Goal: Navigation & Orientation: Find specific page/section

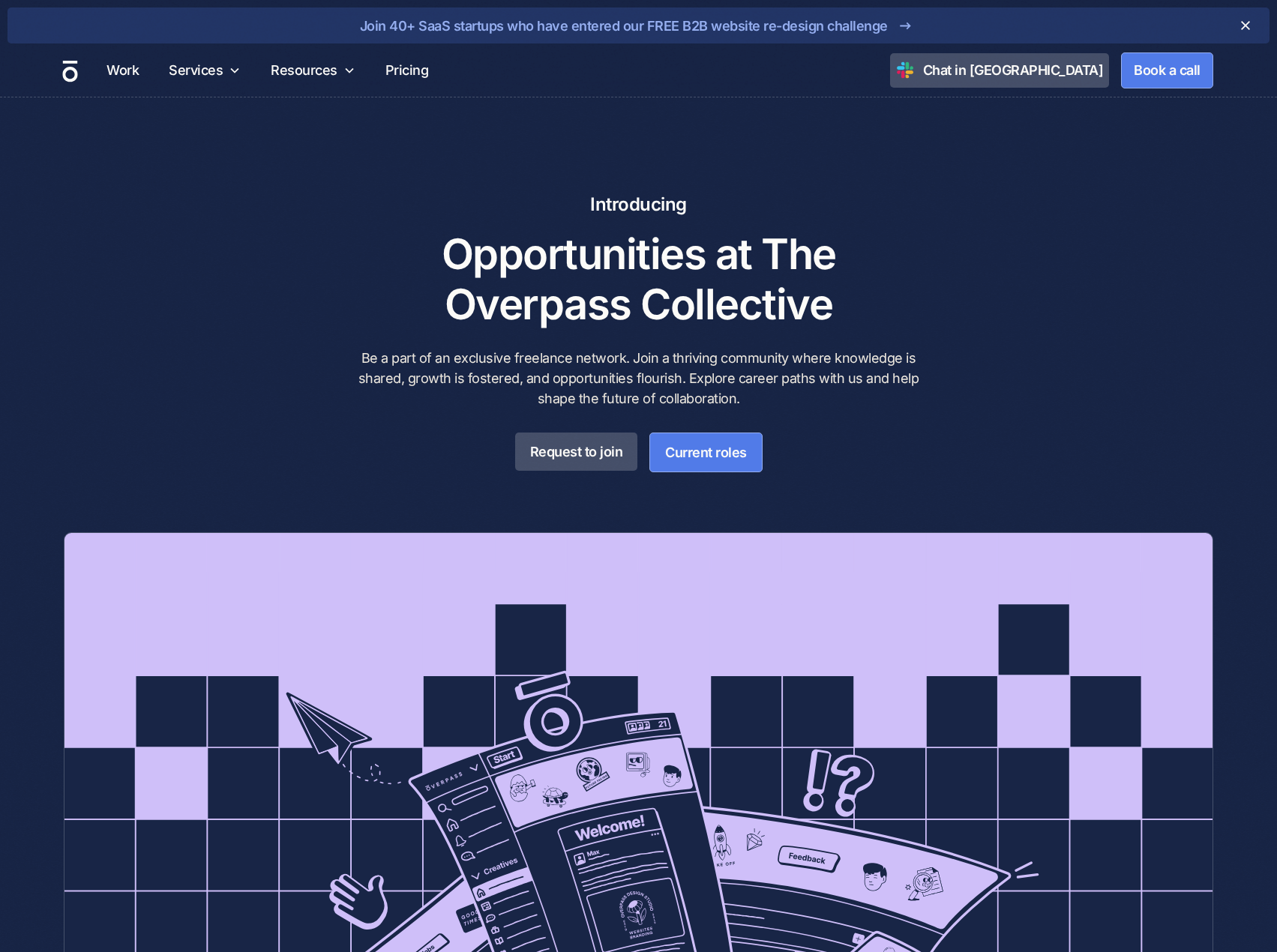
click at [70, 76] on img "home" at bounding box center [70, 71] width 15 height 22
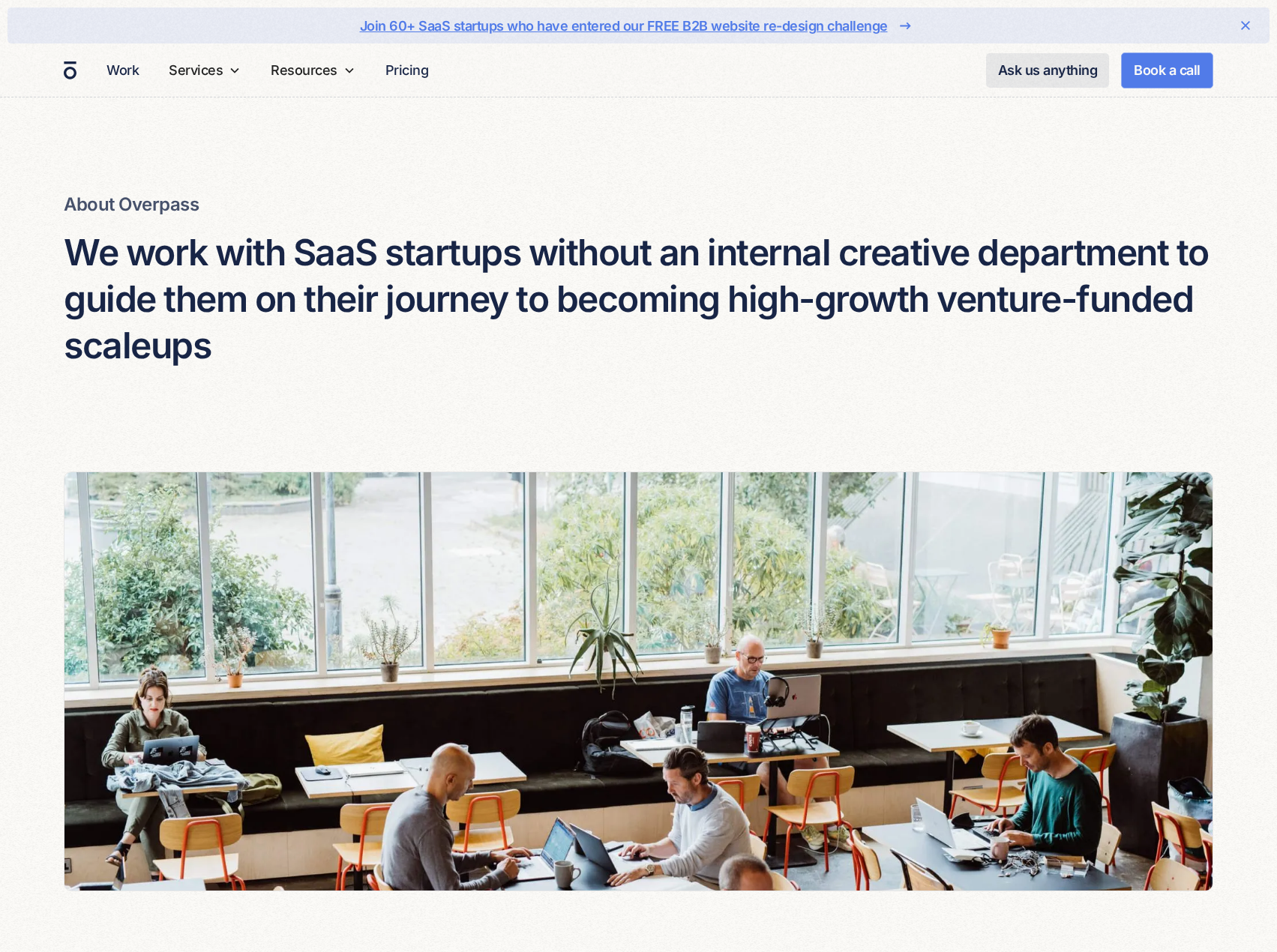
drag, startPoint x: 0, startPoint y: 0, endPoint x: 280, endPoint y: 413, distance: 499.0
drag, startPoint x: 280, startPoint y: 413, endPoint x: 234, endPoint y: 427, distance: 48.1
click at [232, 428] on div "About Overpass We work with SaaS startups without an internal creative departme…" at bounding box center [638, 290] width 1150 height 363
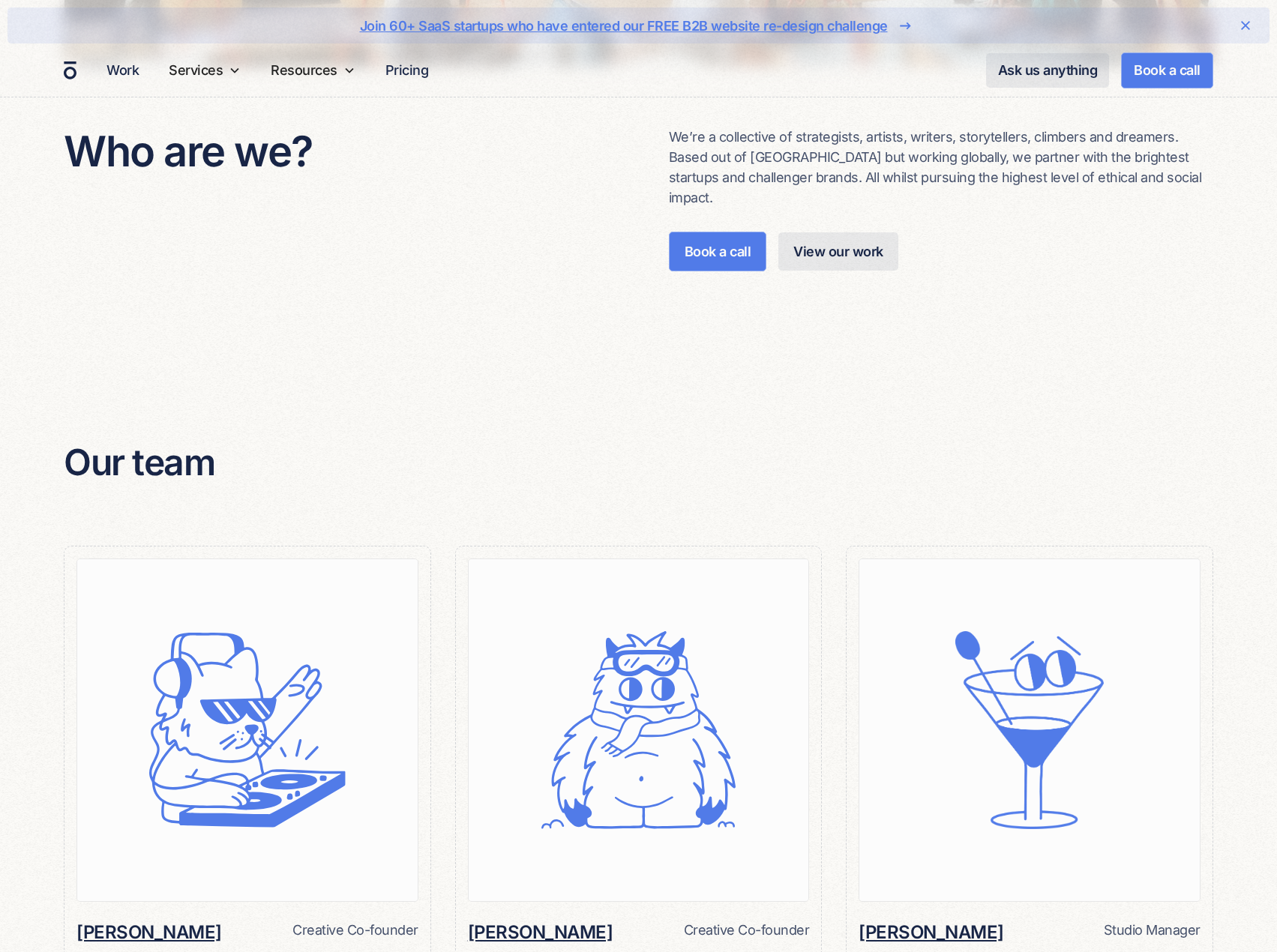
scroll to position [1124, 0]
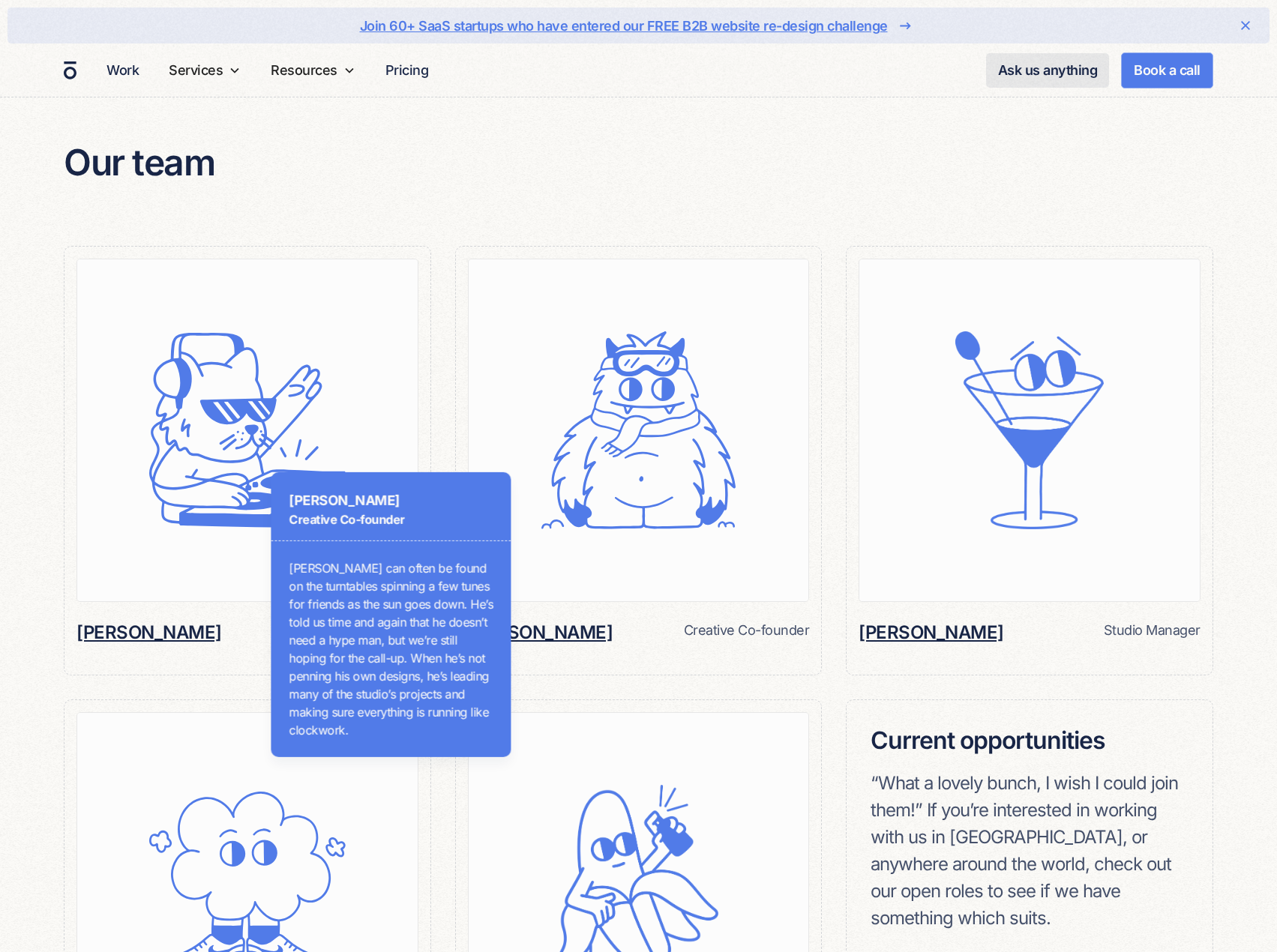
click at [139, 620] on h6 "[PERSON_NAME]" at bounding box center [149, 633] width 145 height 25
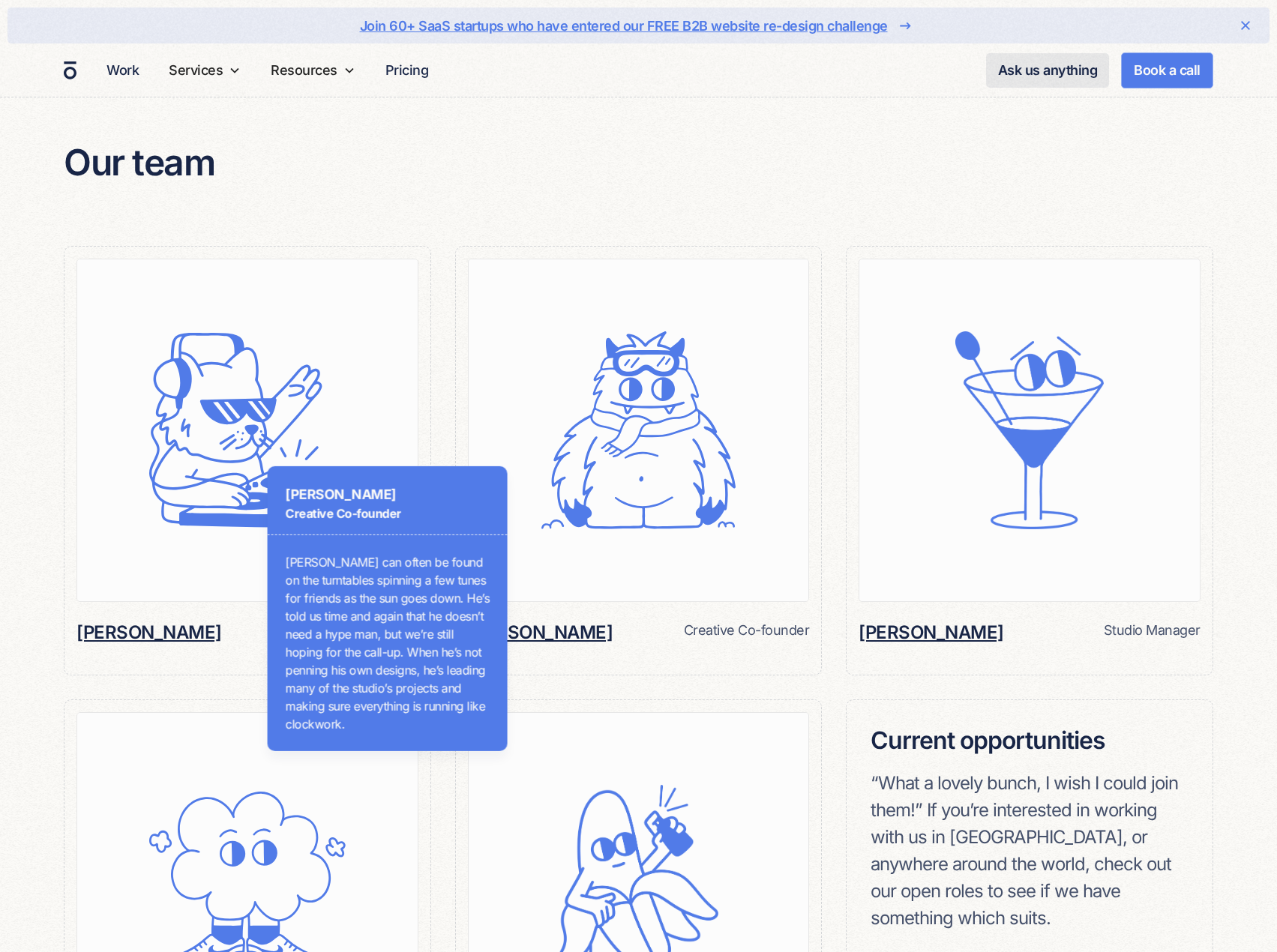
click at [100, 620] on h6 "[PERSON_NAME]" at bounding box center [149, 633] width 145 height 25
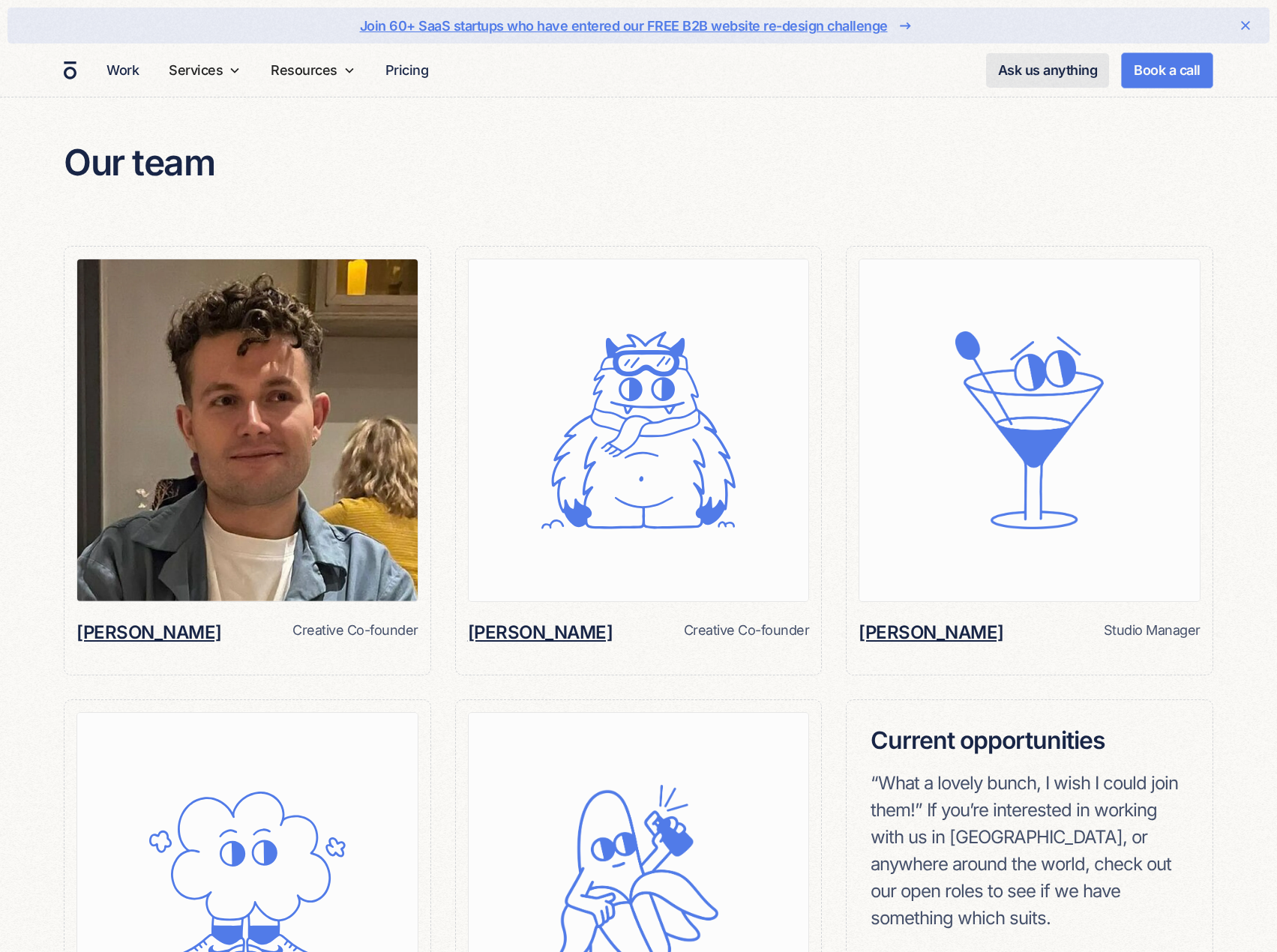
click at [168, 499] on img at bounding box center [247, 430] width 341 height 342
click at [279, 461] on img at bounding box center [247, 430] width 341 height 342
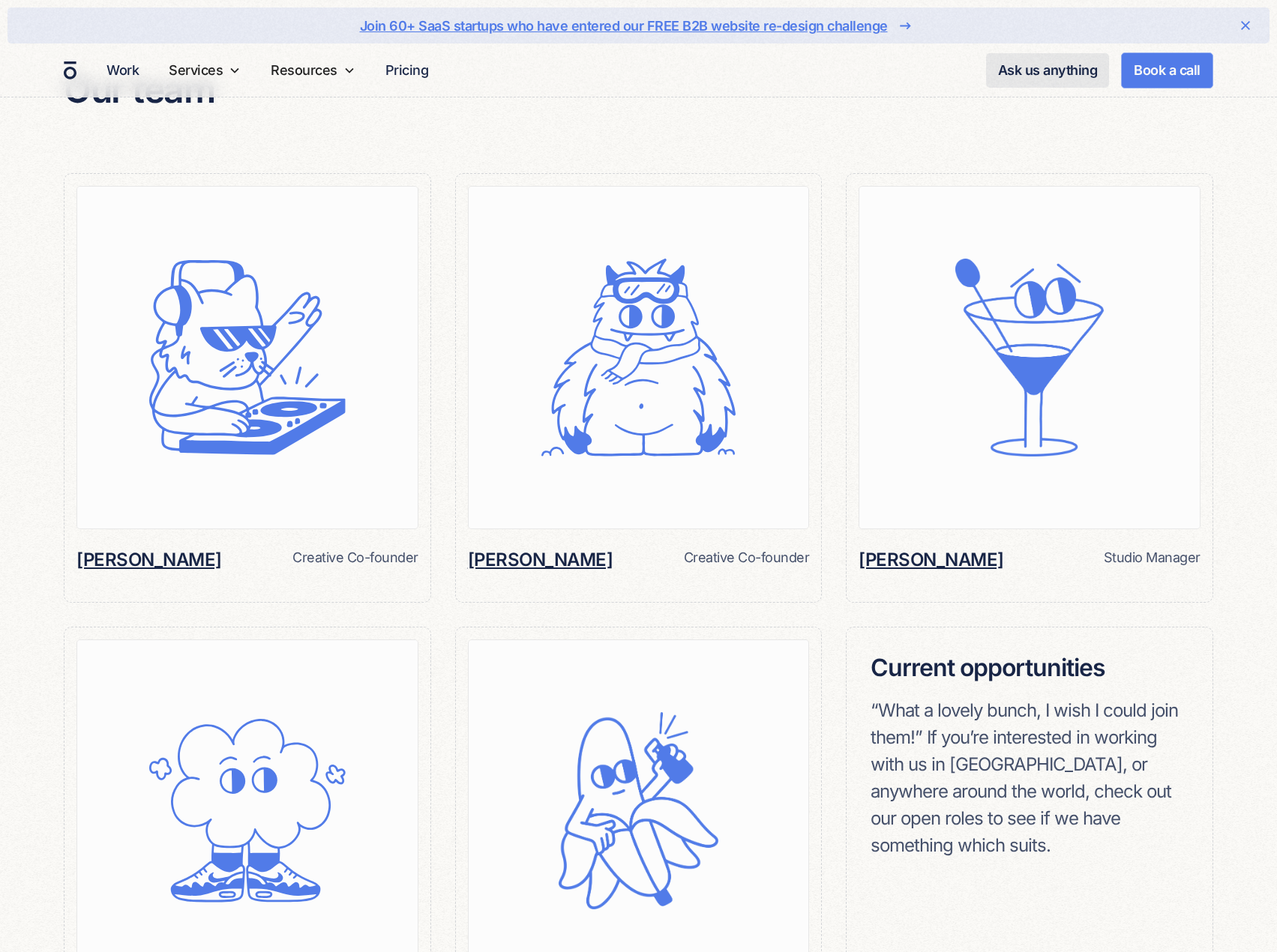
scroll to position [1199, 0]
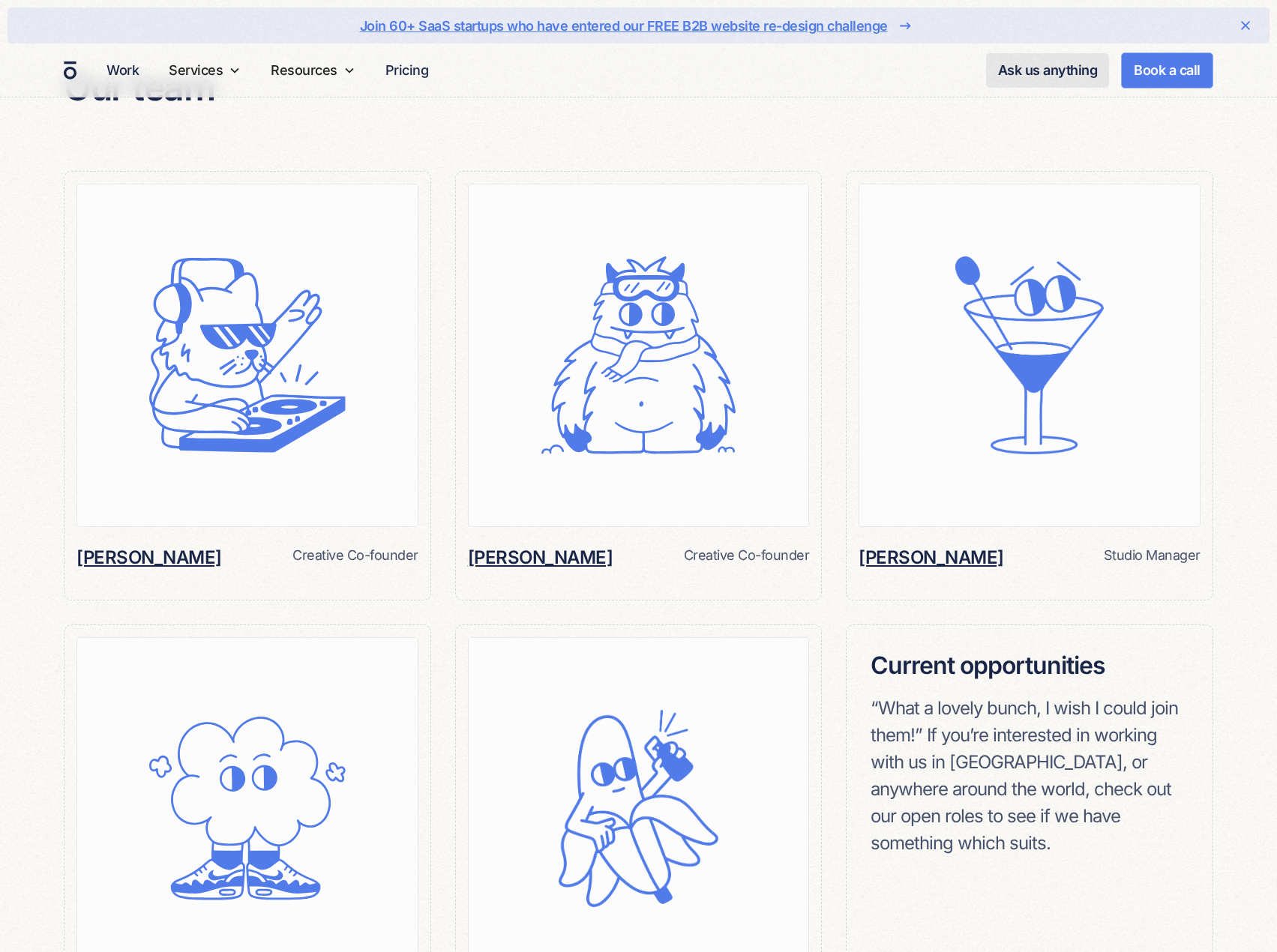
drag, startPoint x: 279, startPoint y: 461, endPoint x: 228, endPoint y: 549, distance: 101.7
click at [228, 549] on div "[PERSON_NAME] Creative Co-founder [PERSON_NAME] can often be found on the turnt…" at bounding box center [247, 558] width 342 height 25
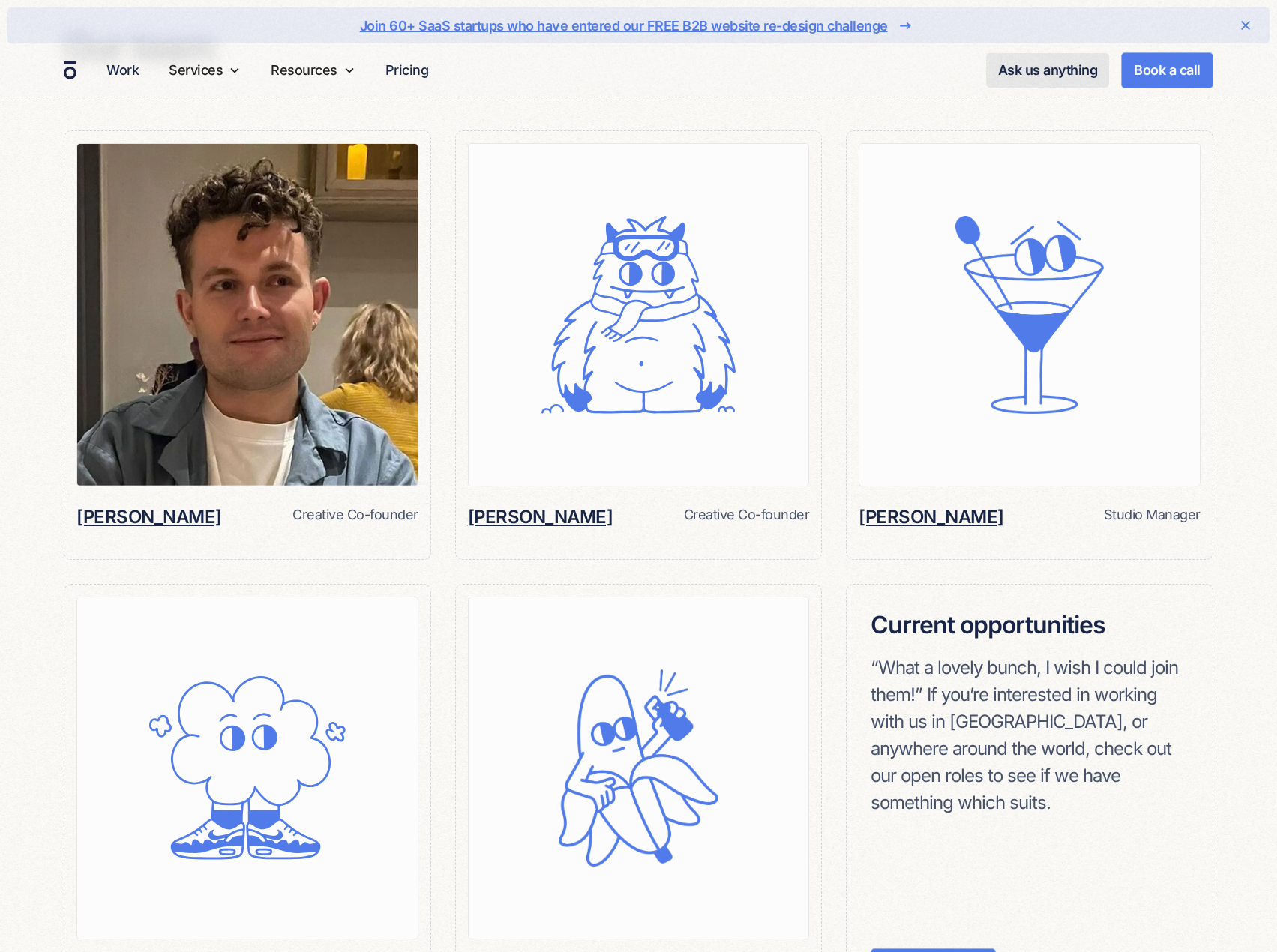
scroll to position [1049, 0]
